Goal: Find specific page/section: Locate item on page

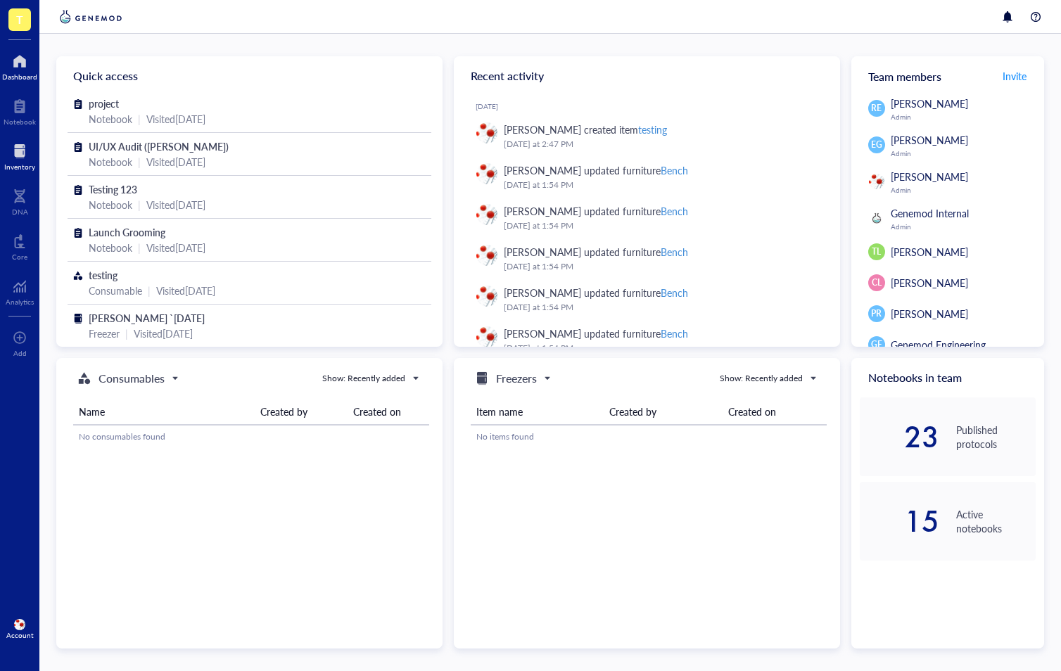
click at [15, 136] on div "Inventory" at bounding box center [19, 155] width 39 height 39
click at [18, 153] on div at bounding box center [19, 151] width 31 height 23
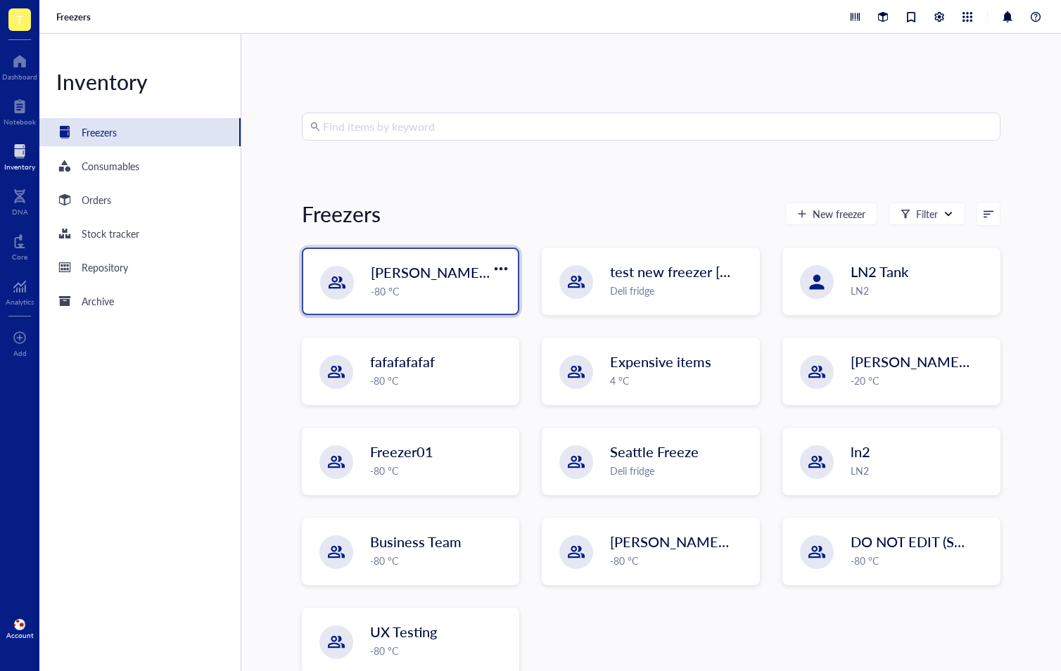
click at [432, 277] on span "[PERSON_NAME] `[DATE]" at bounding box center [454, 272] width 167 height 20
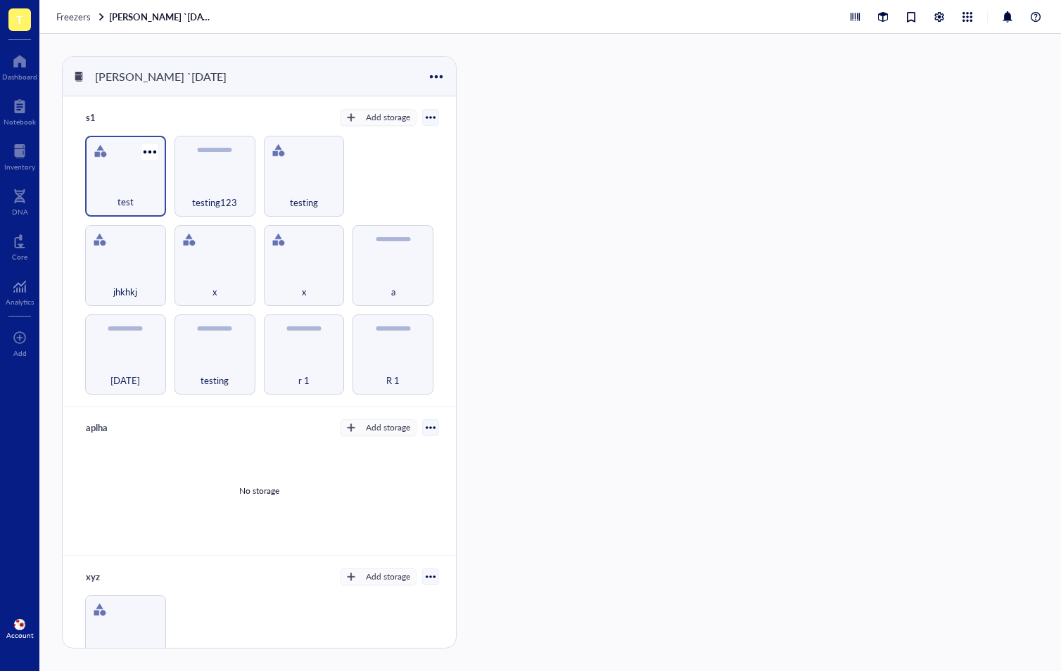
click at [147, 189] on div "test" at bounding box center [125, 194] width 67 height 31
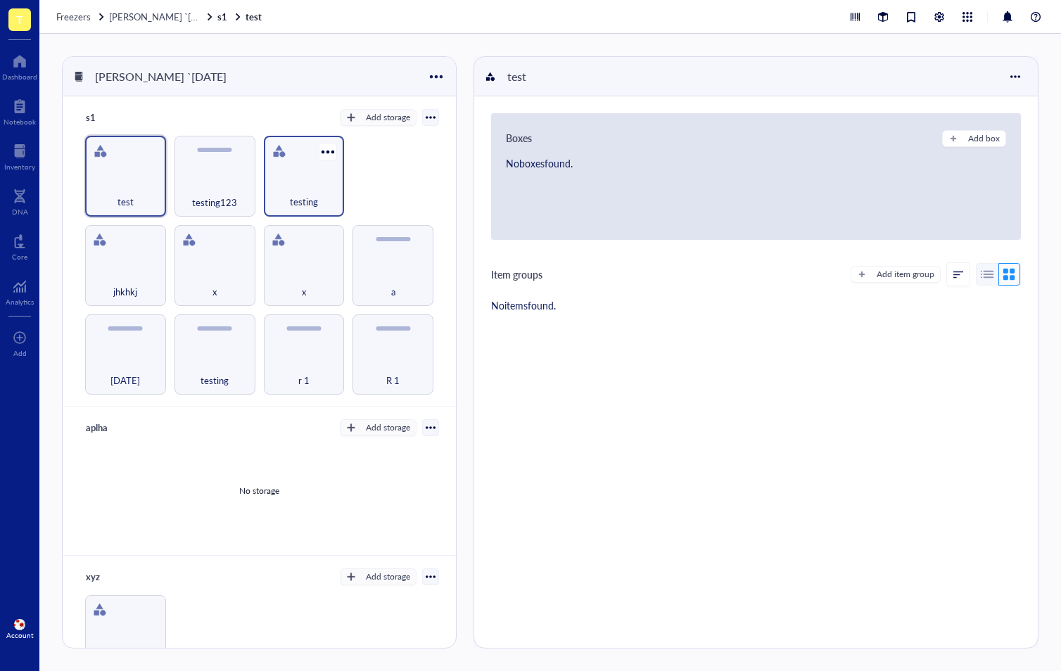
drag, startPoint x: 198, startPoint y: 185, endPoint x: 293, endPoint y: 179, distance: 95.2
click at [198, 185] on div "testing123" at bounding box center [215, 194] width 68 height 31
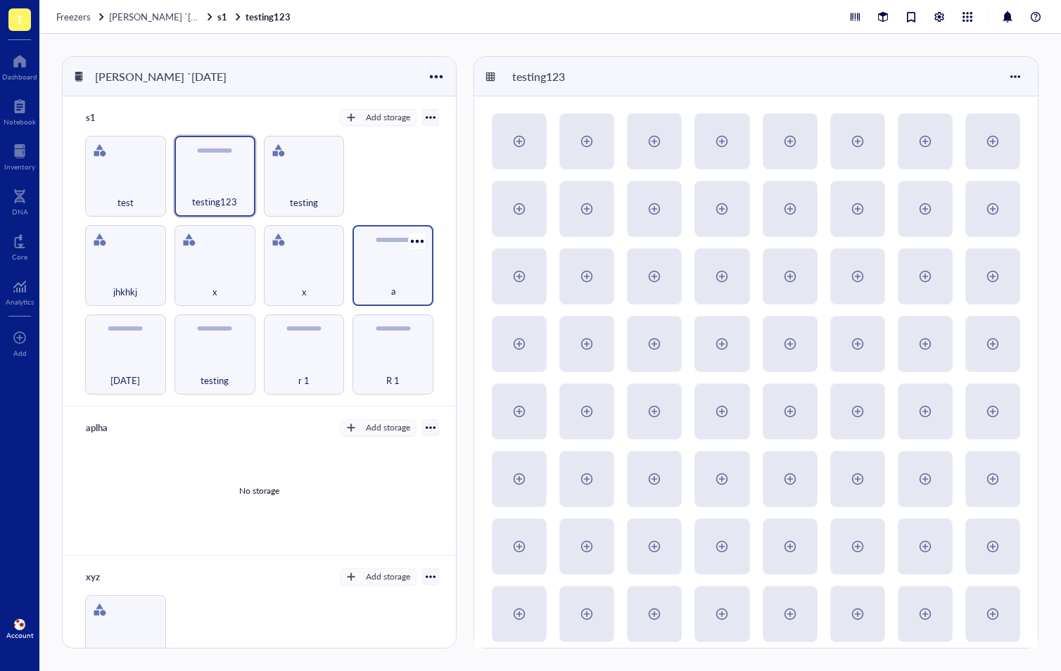
click at [374, 263] on div "a" at bounding box center [392, 265] width 81 height 81
click at [417, 234] on div at bounding box center [417, 241] width 20 height 20
click at [380, 261] on div "a" at bounding box center [392, 265] width 81 height 81
click at [376, 276] on div "a" at bounding box center [393, 283] width 67 height 31
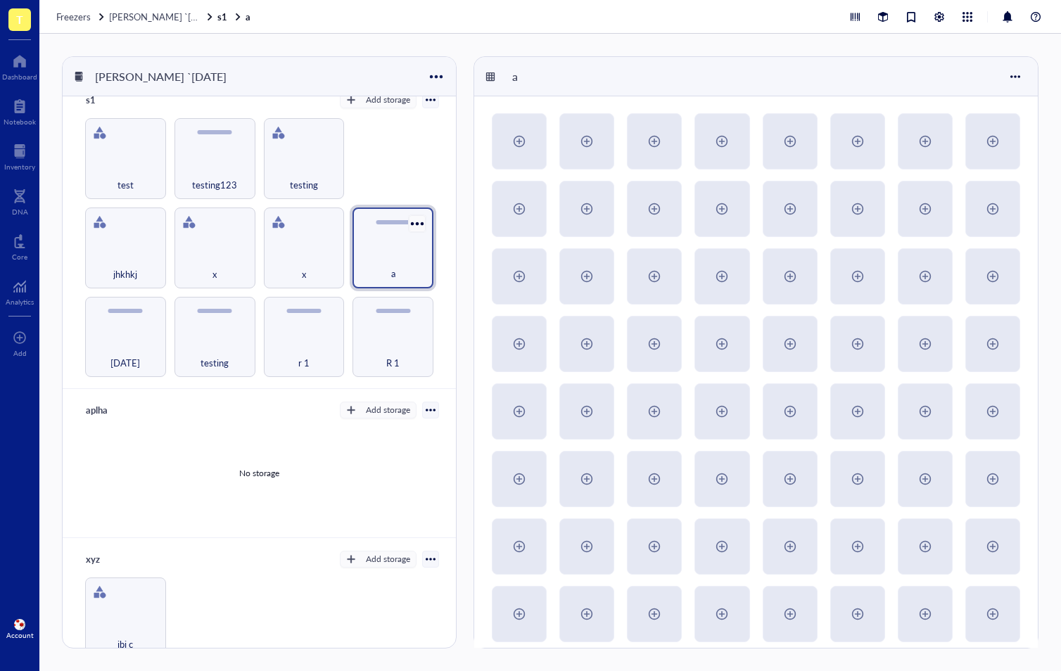
click at [407, 217] on div at bounding box center [417, 223] width 20 height 20
click at [596, 173] on div at bounding box center [756, 614] width 564 height 1036
